Goal: Information Seeking & Learning: Learn about a topic

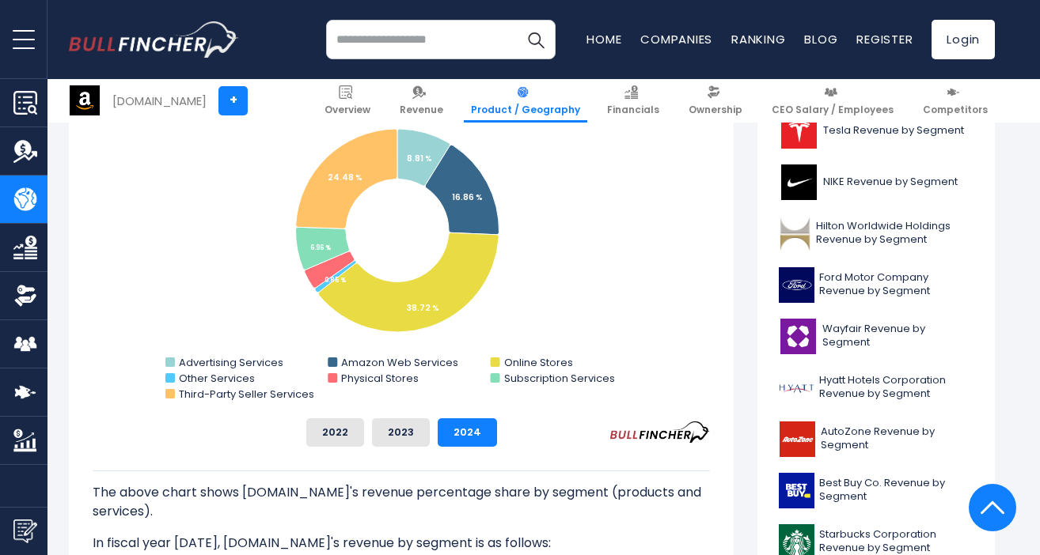
scroll to position [483, 0]
click at [853, 389] on span "Hyatt Hotels Corporation Revenue by Segment" at bounding box center [896, 386] width 154 height 27
click at [560, 343] on rect "Amazon.com's Revenue Share by Segment" at bounding box center [401, 247] width 617 height 316
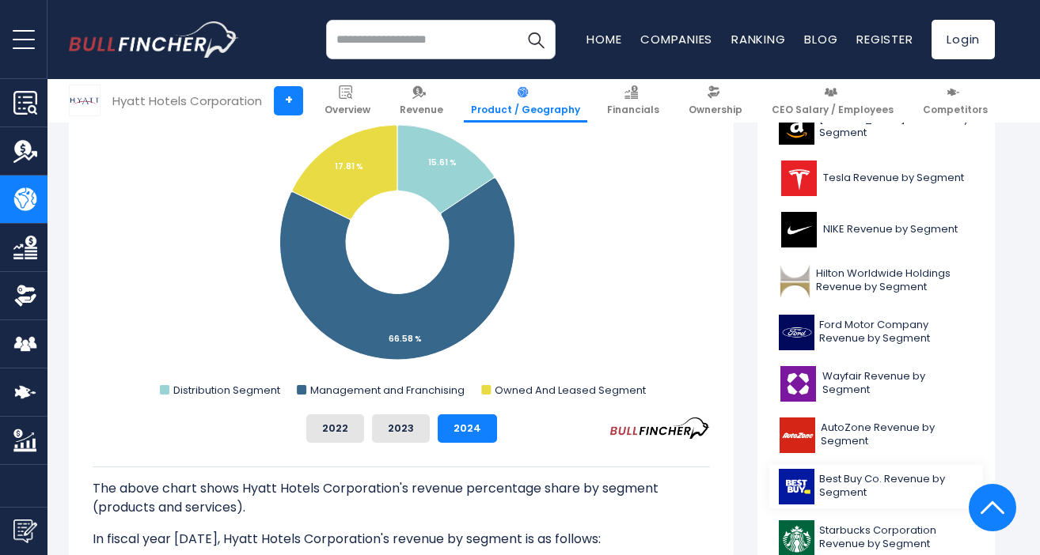
scroll to position [485, 0]
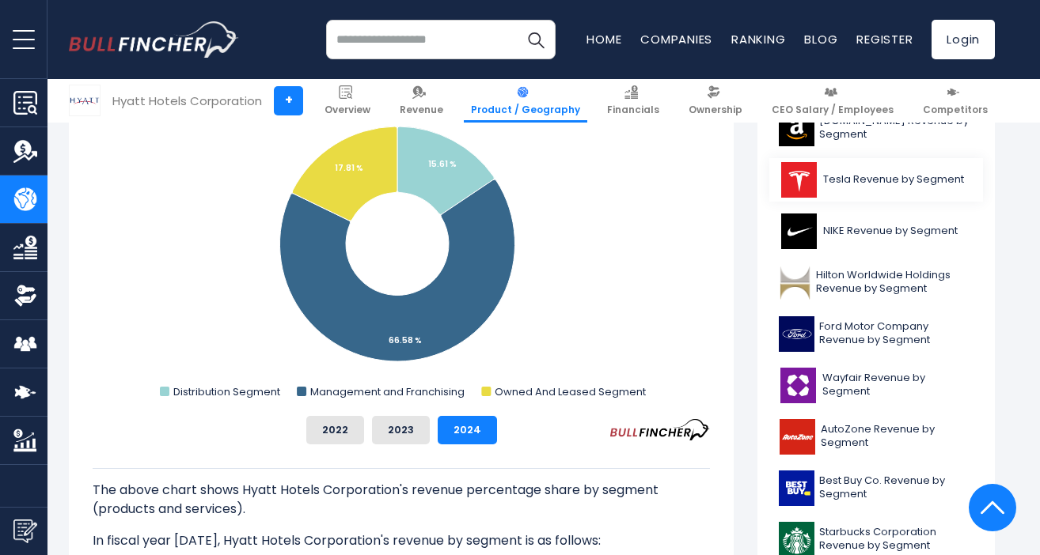
click at [837, 184] on span "Tesla Revenue by Segment" at bounding box center [893, 179] width 141 height 13
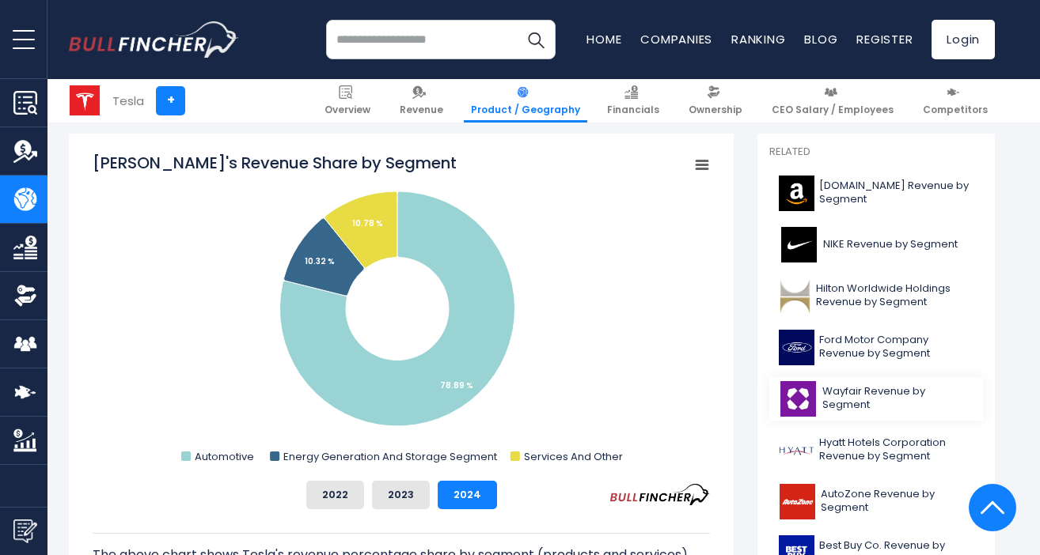
scroll to position [419, 0]
click at [839, 190] on span "[DOMAIN_NAME] Revenue by Segment" at bounding box center [896, 193] width 154 height 27
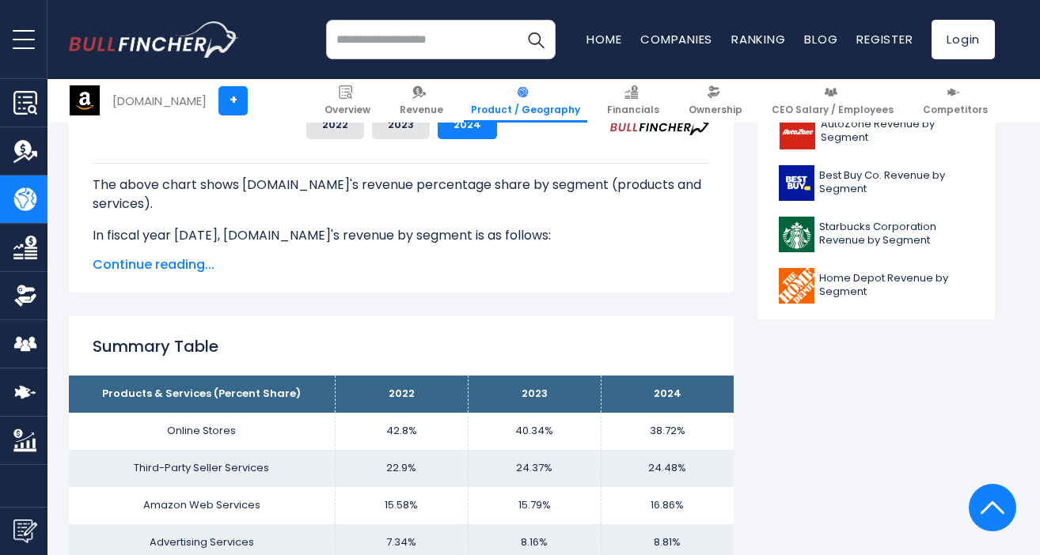
scroll to position [784, 0]
